Goal: Information Seeking & Learning: Learn about a topic

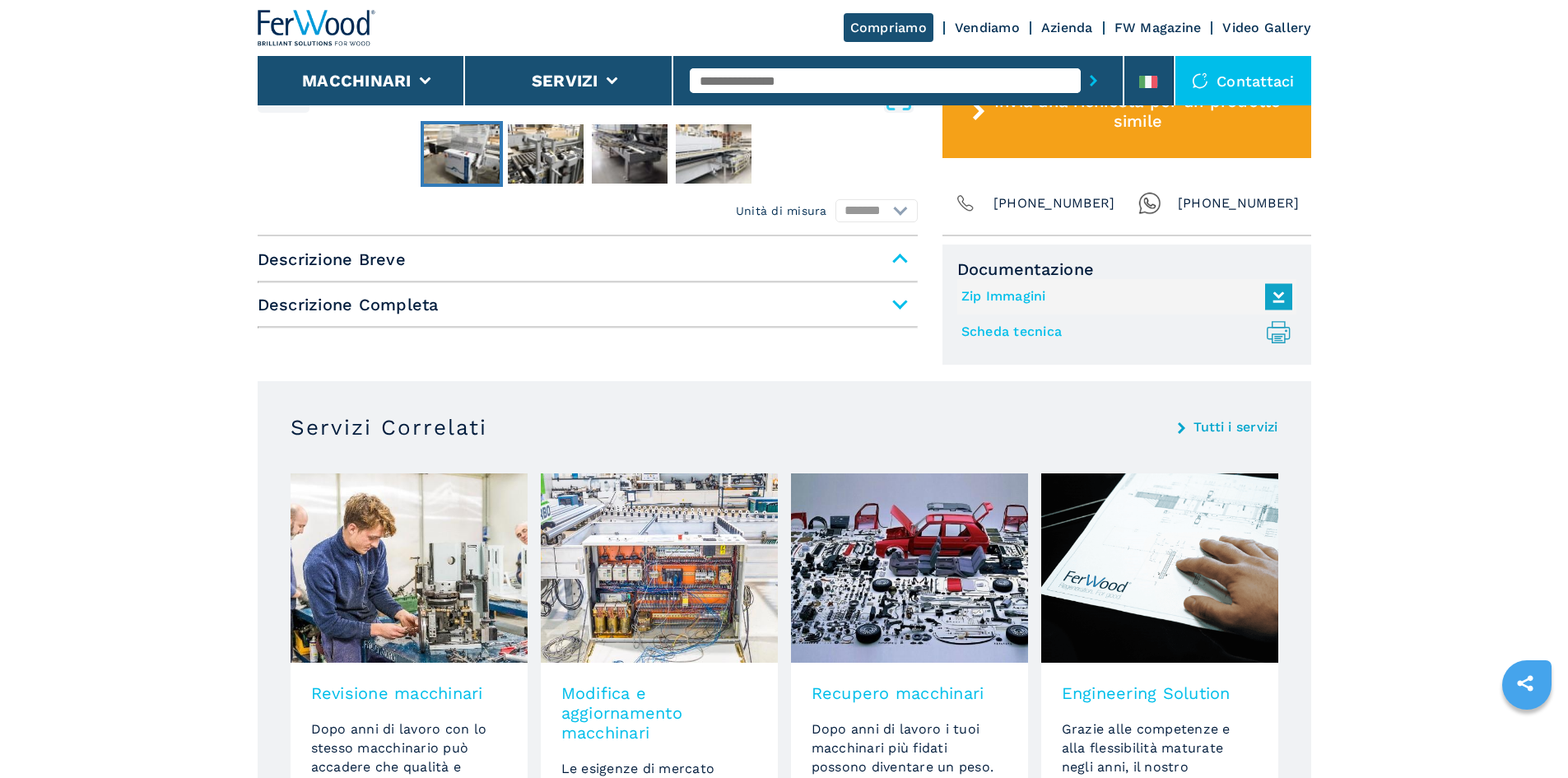
scroll to position [905, 0]
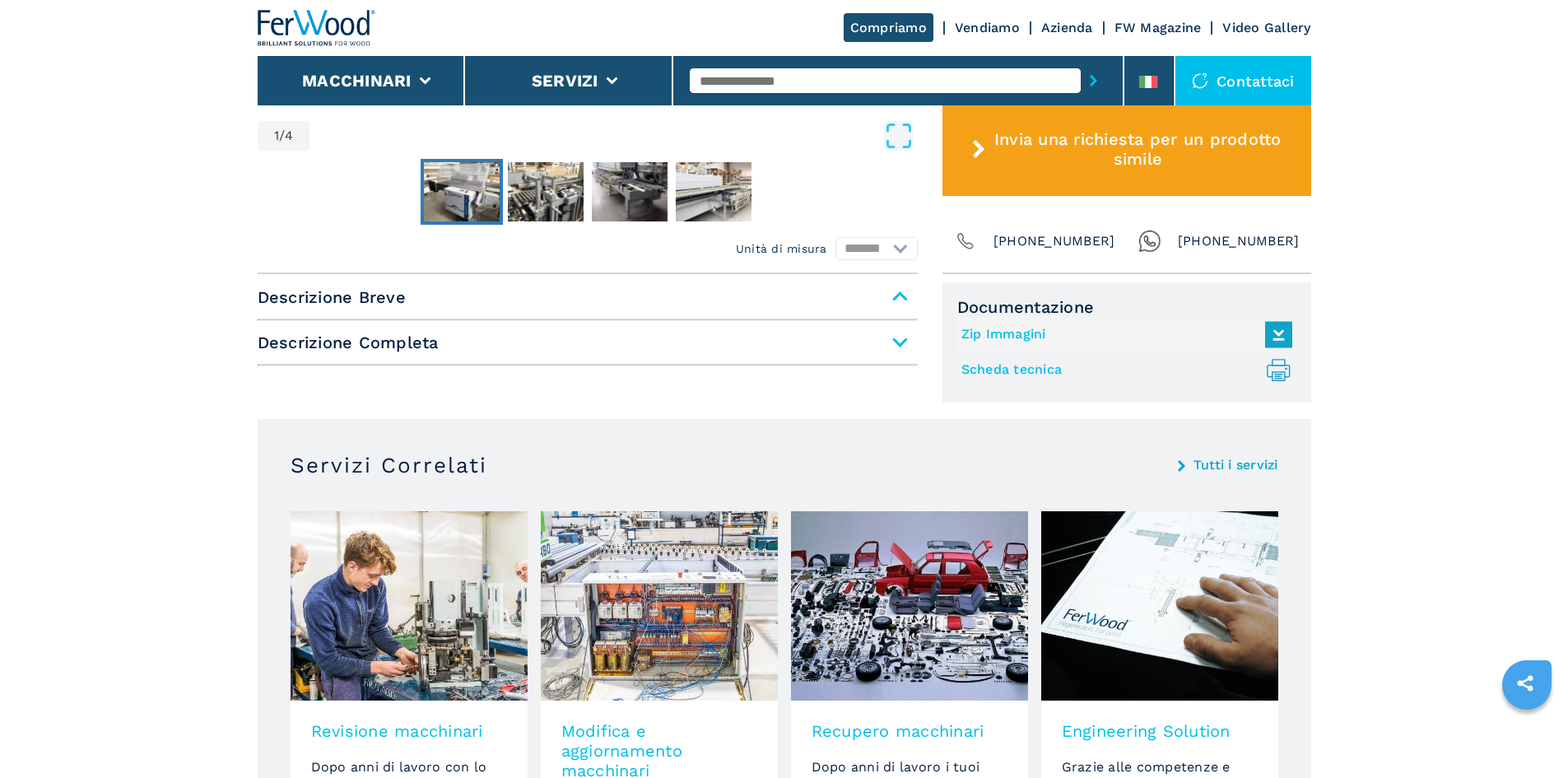
click at [468, 196] on img "Go to Slide 1" at bounding box center [462, 191] width 75 height 60
click at [526, 197] on img "Go to Slide 2" at bounding box center [546, 191] width 75 height 60
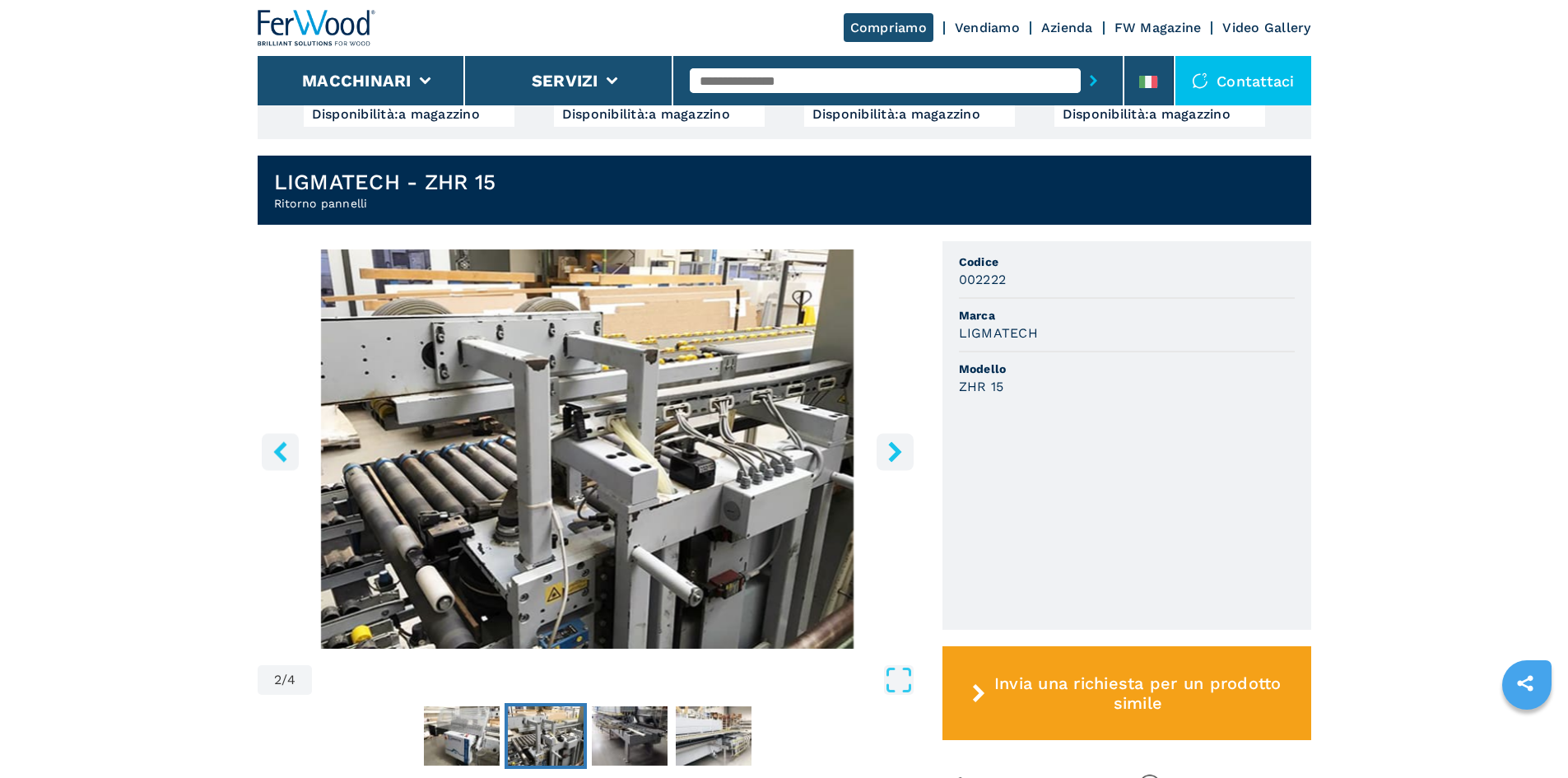
scroll to position [412, 0]
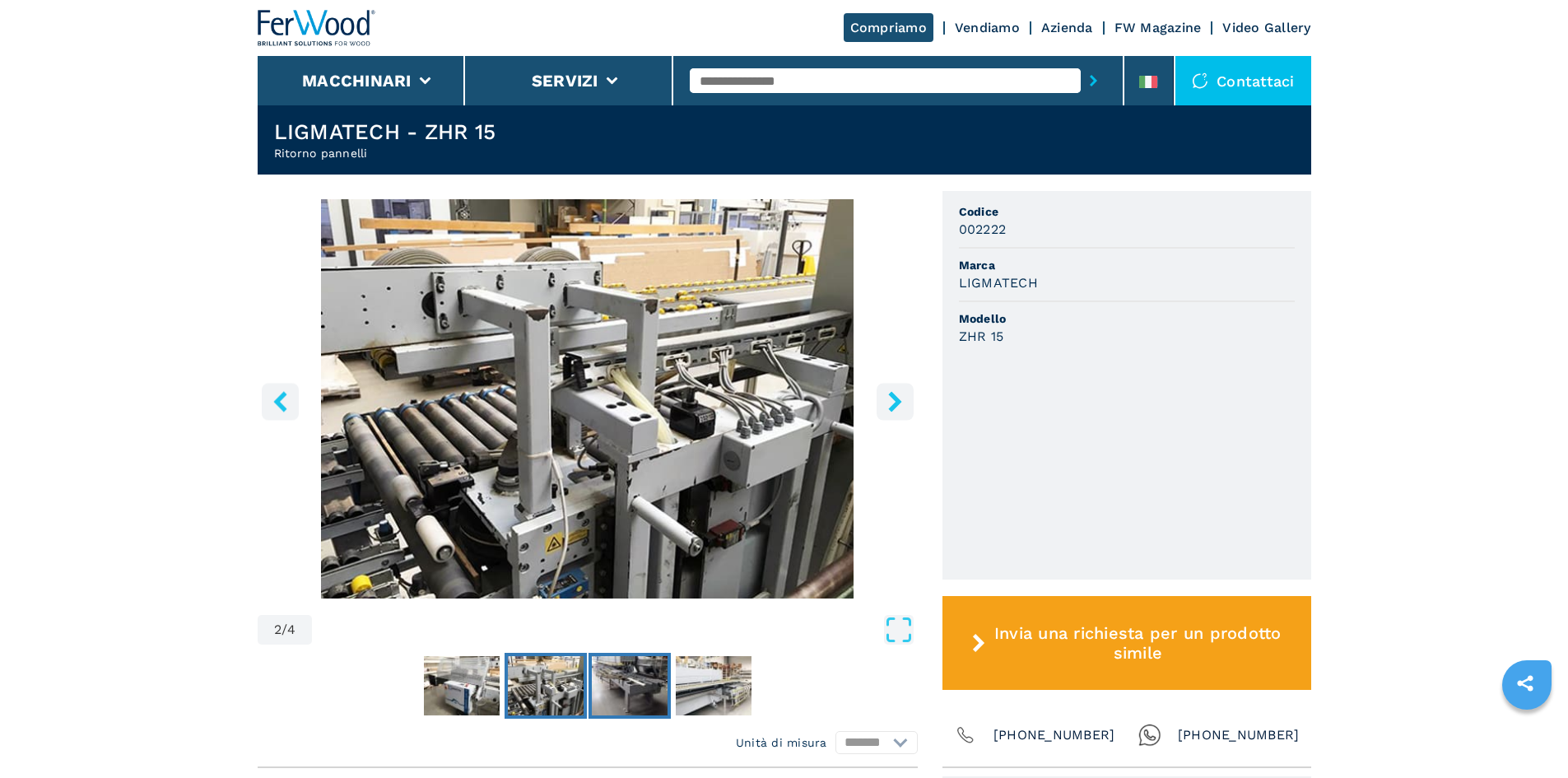
click at [612, 672] on img "Go to Slide 3" at bounding box center [629, 686] width 75 height 60
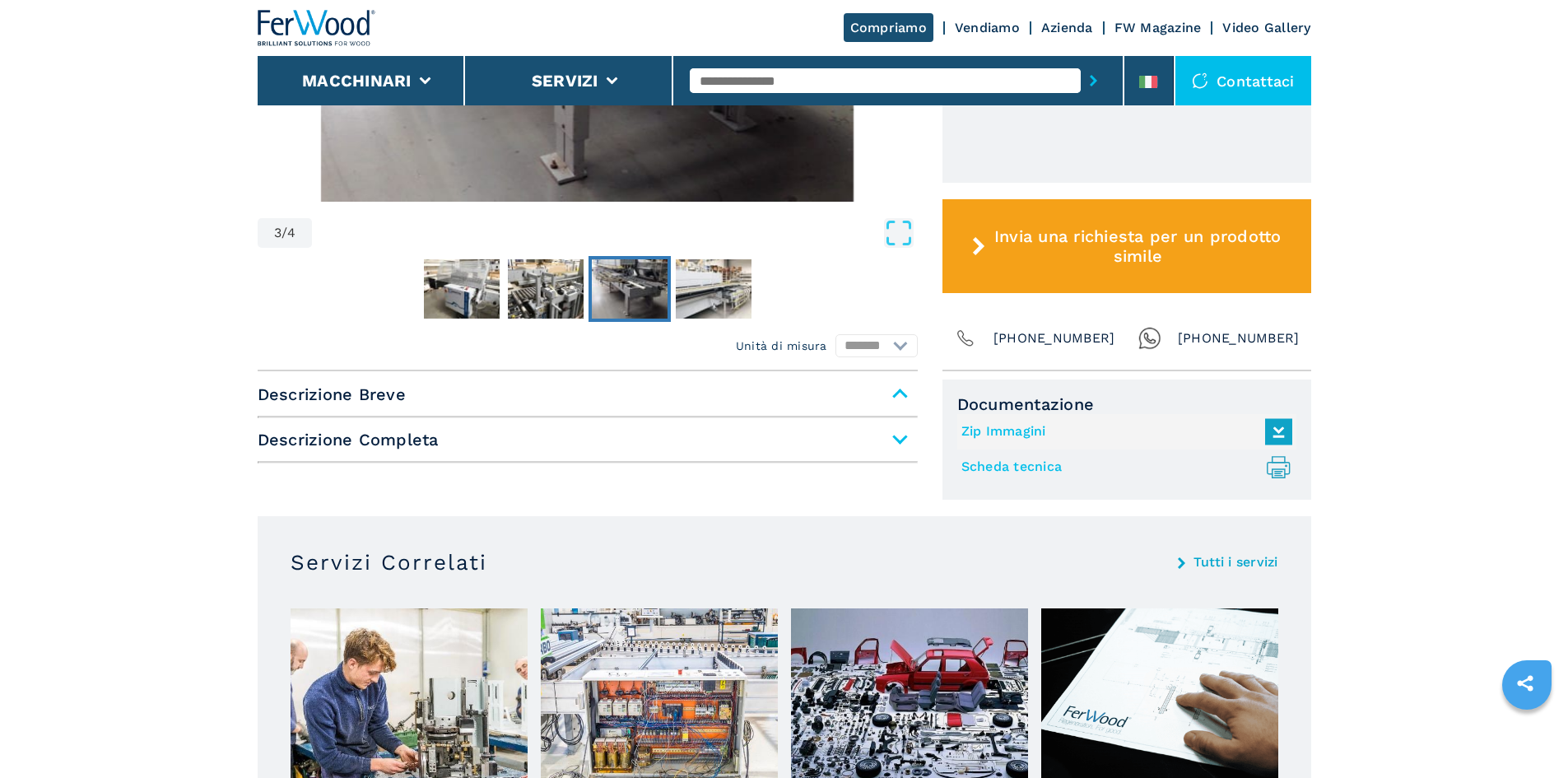
scroll to position [823, 0]
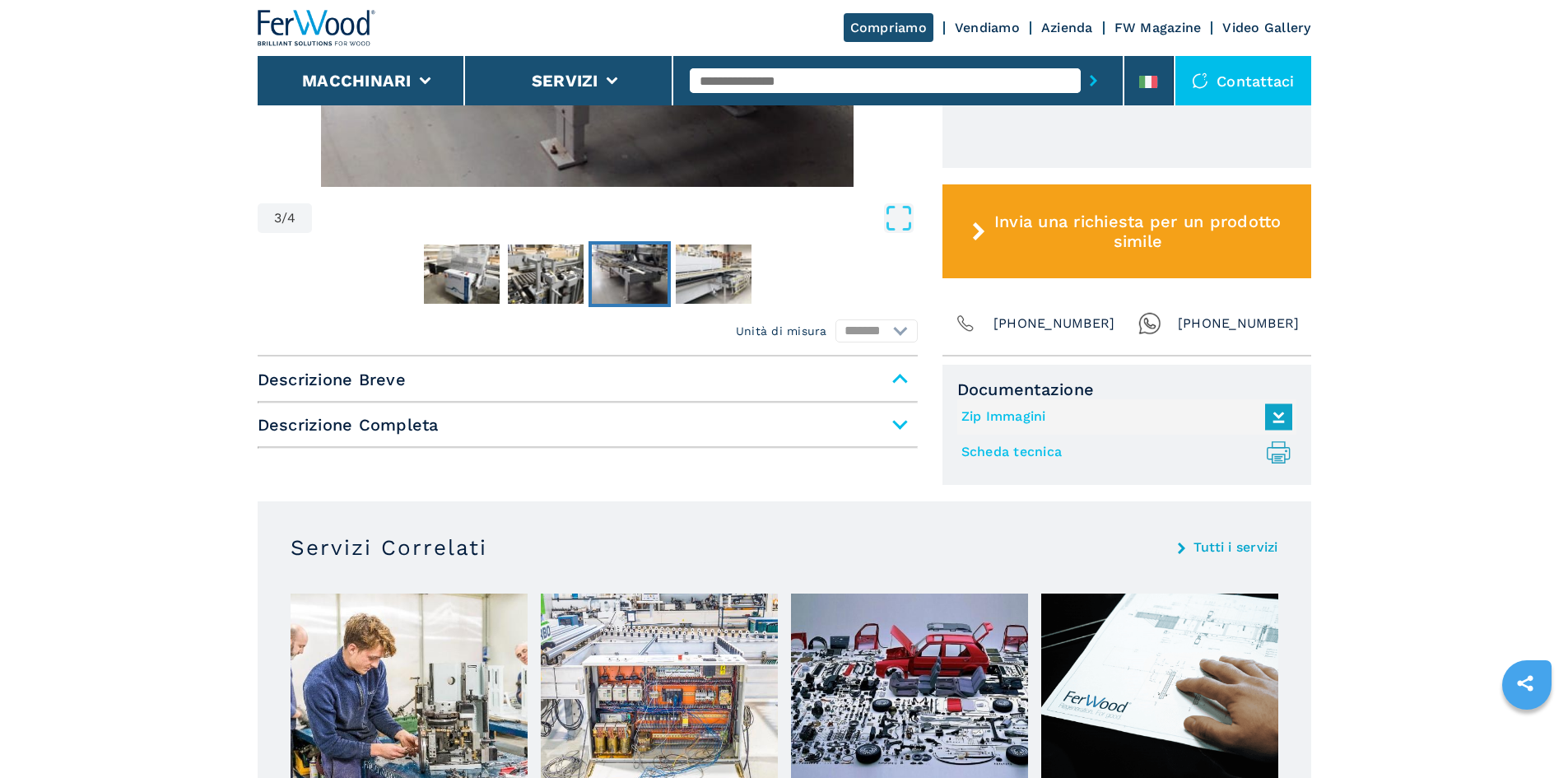
click at [897, 384] on span "Descrizione Breve" at bounding box center [587, 379] width 660 height 29
click at [902, 374] on span "Descrizione Breve" at bounding box center [587, 379] width 660 height 29
click at [901, 421] on span "Descrizione Completa" at bounding box center [587, 424] width 660 height 29
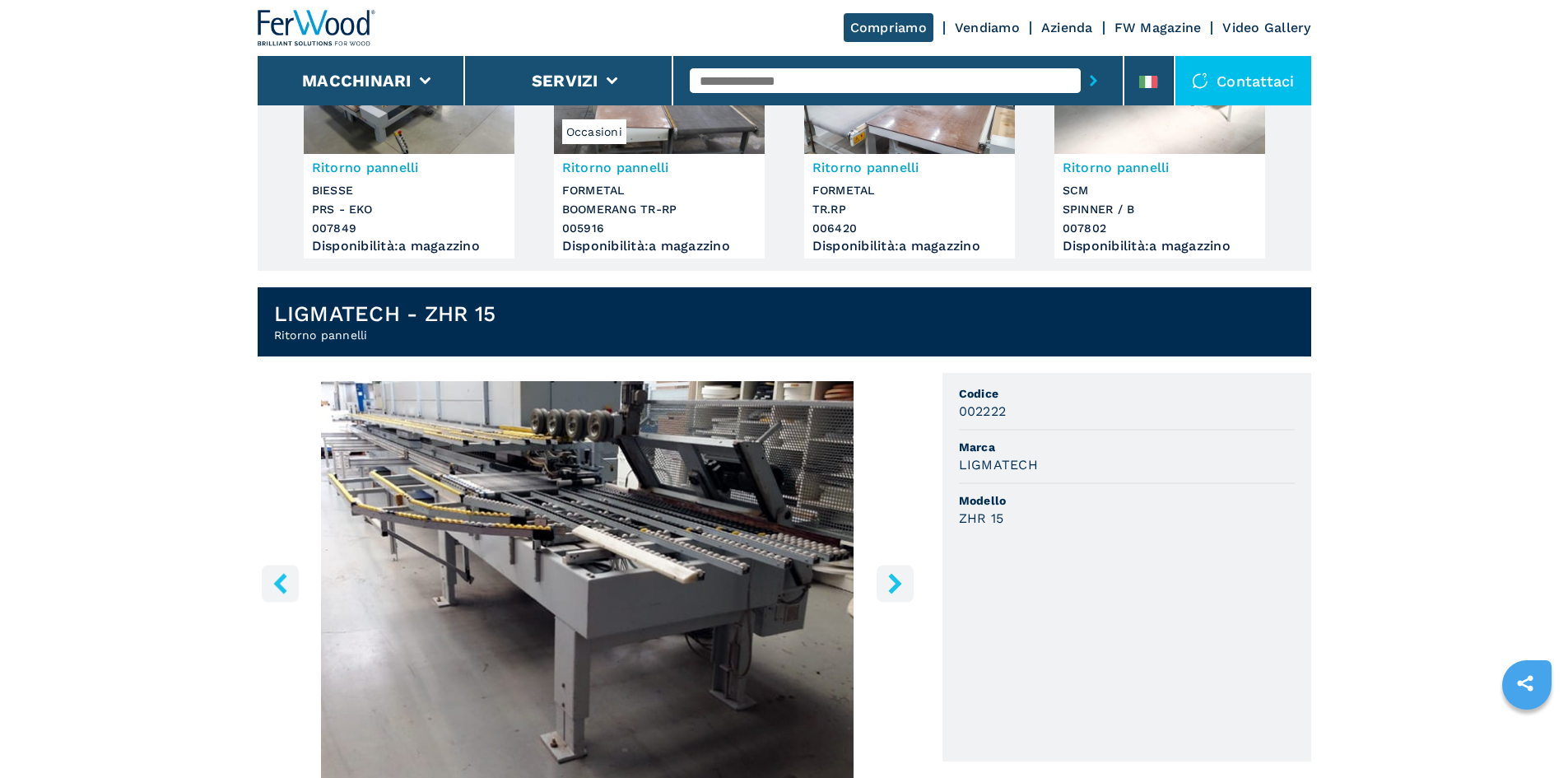
scroll to position [247, 0]
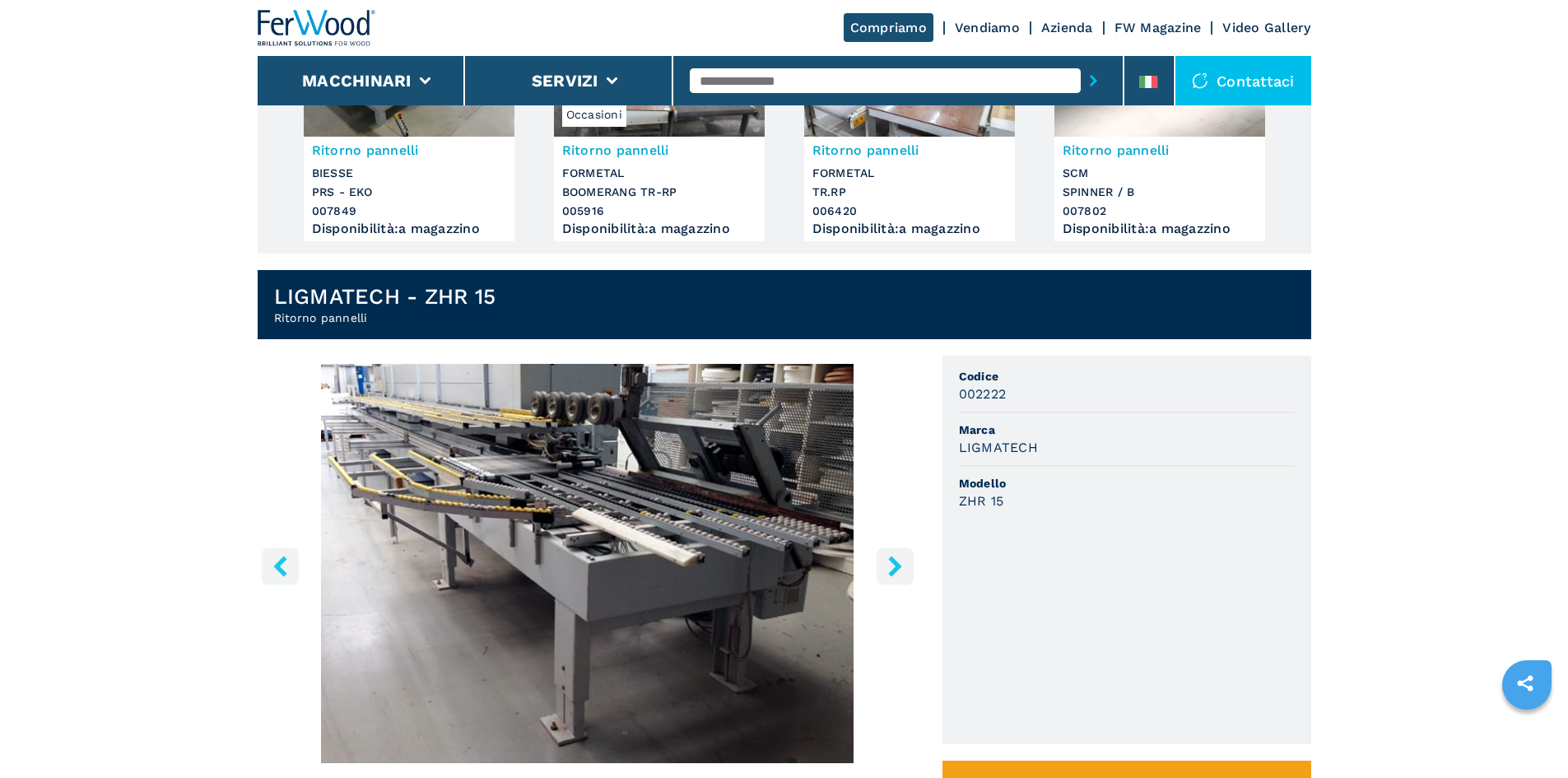
click at [579, 483] on img "Go to Slide 3" at bounding box center [587, 563] width 660 height 399
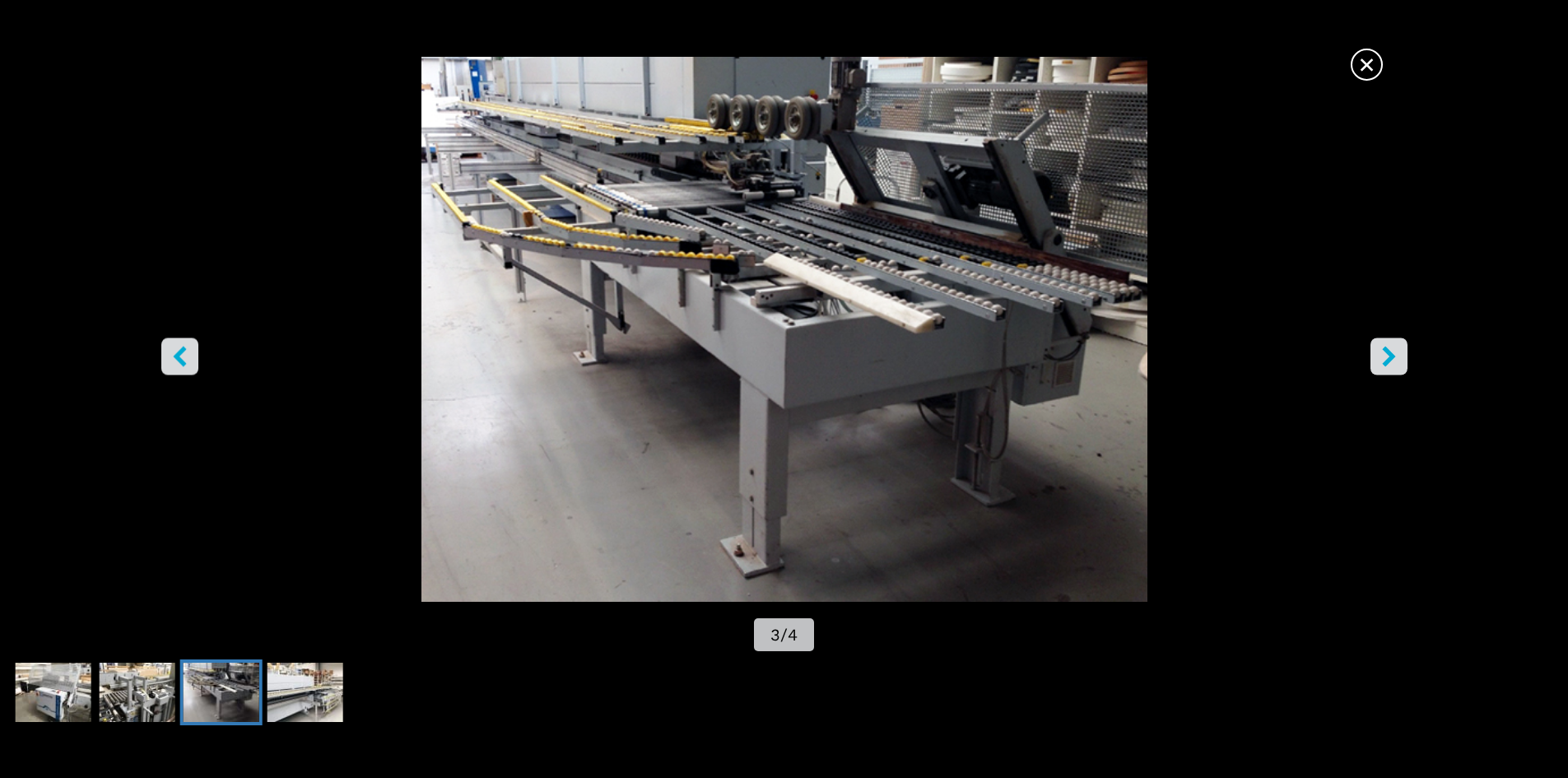
click at [580, 481] on div "× 3 / 4" at bounding box center [784, 356] width 1568 height 599
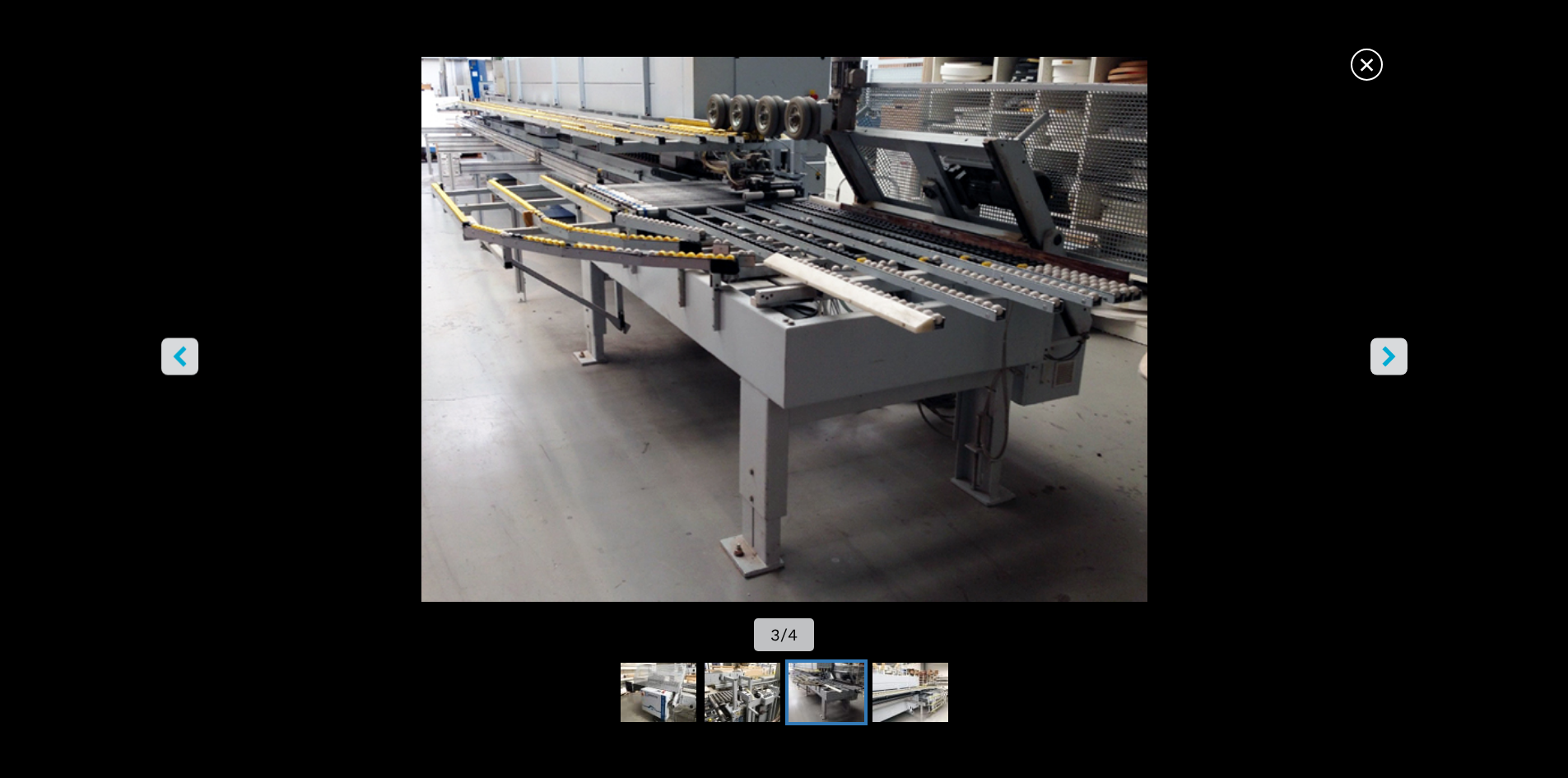
scroll to position [0, 0]
click at [1399, 355] on icon "right-button" at bounding box center [1389, 355] width 21 height 21
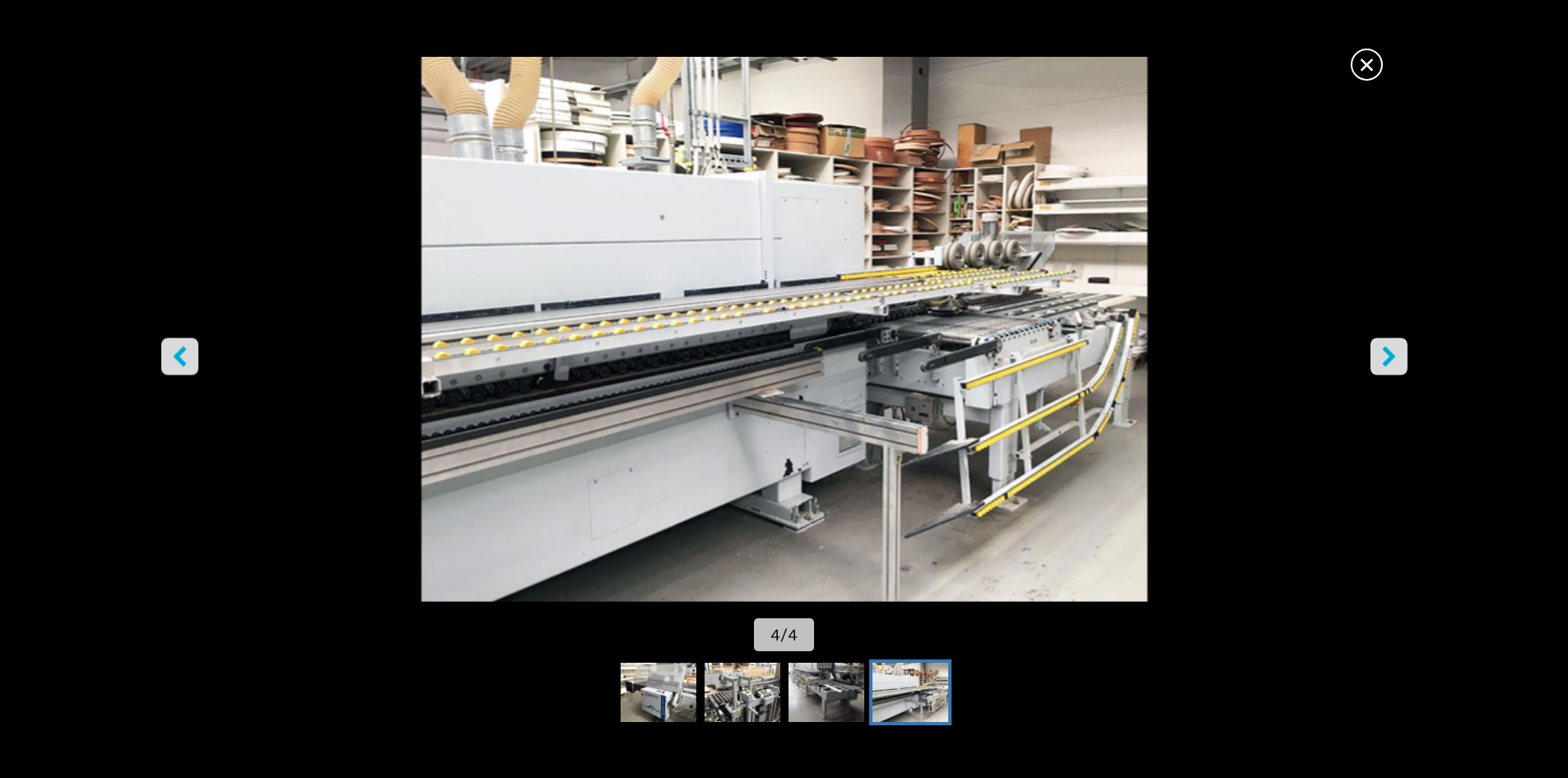
click at [1383, 355] on icon "right-button" at bounding box center [1389, 355] width 21 height 21
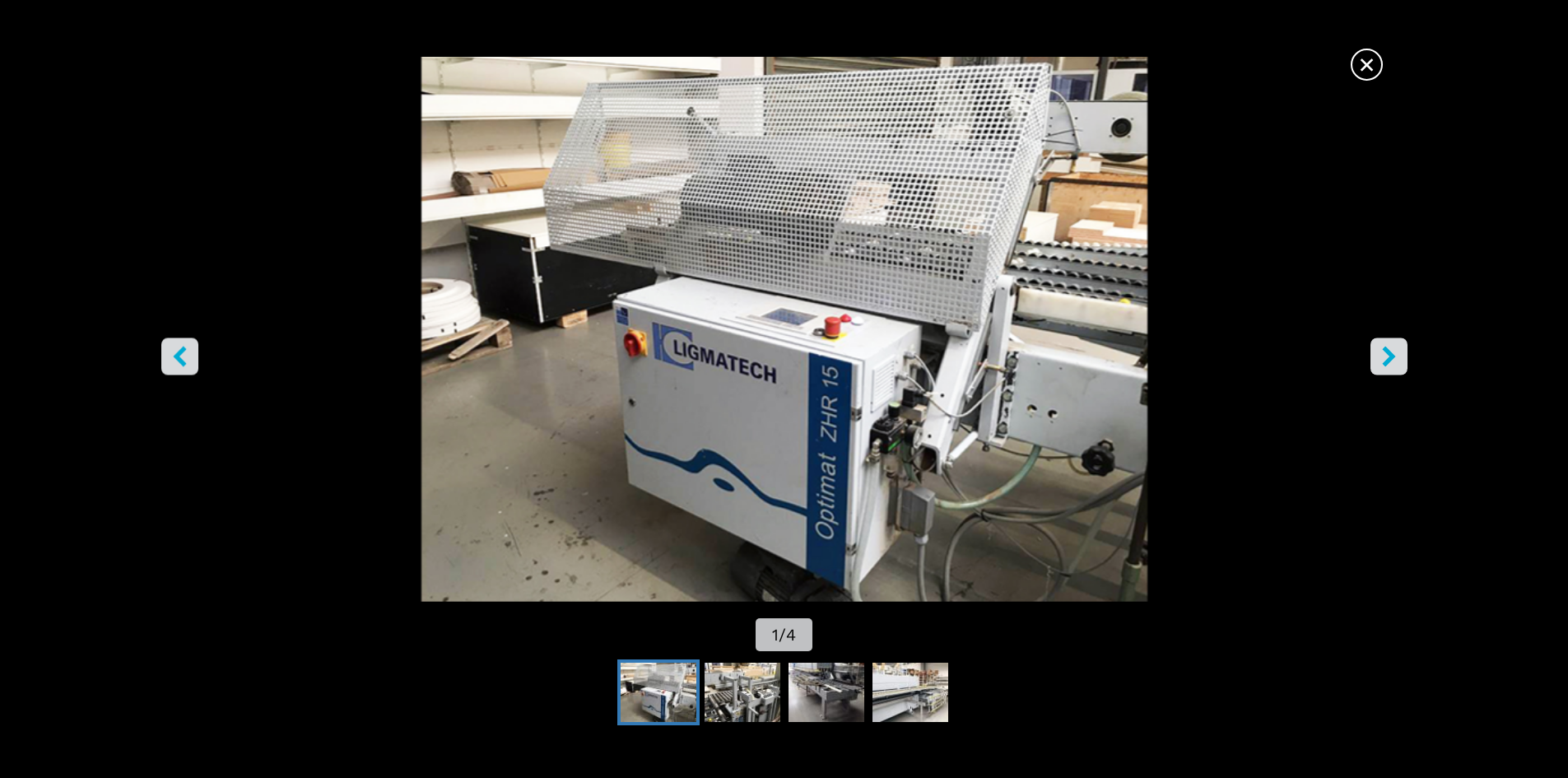
click at [173, 363] on icon "left-button" at bounding box center [179, 355] width 21 height 21
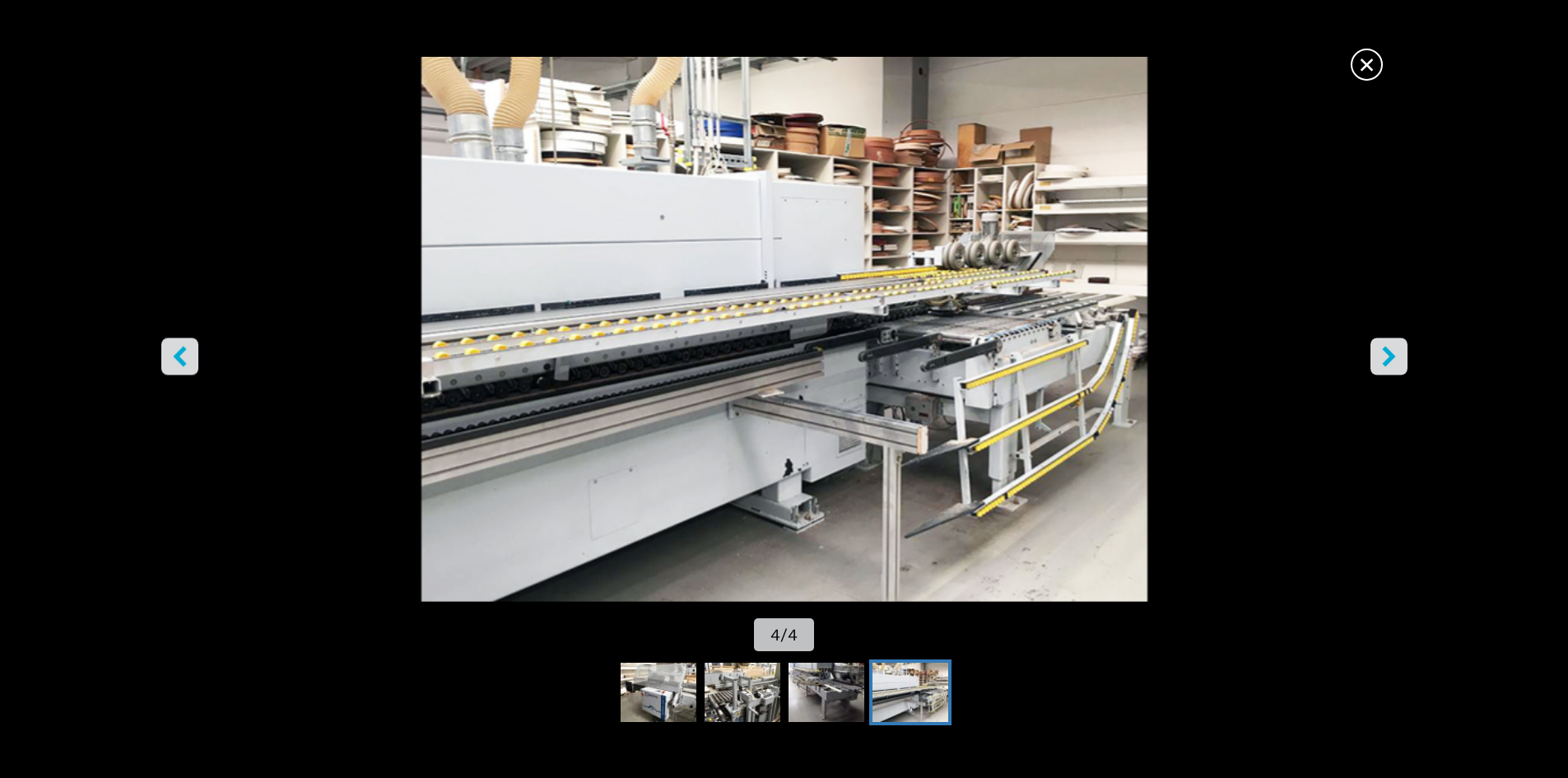
click at [1365, 65] on span "×" at bounding box center [1367, 61] width 28 height 29
